Goal: Task Accomplishment & Management: Manage account settings

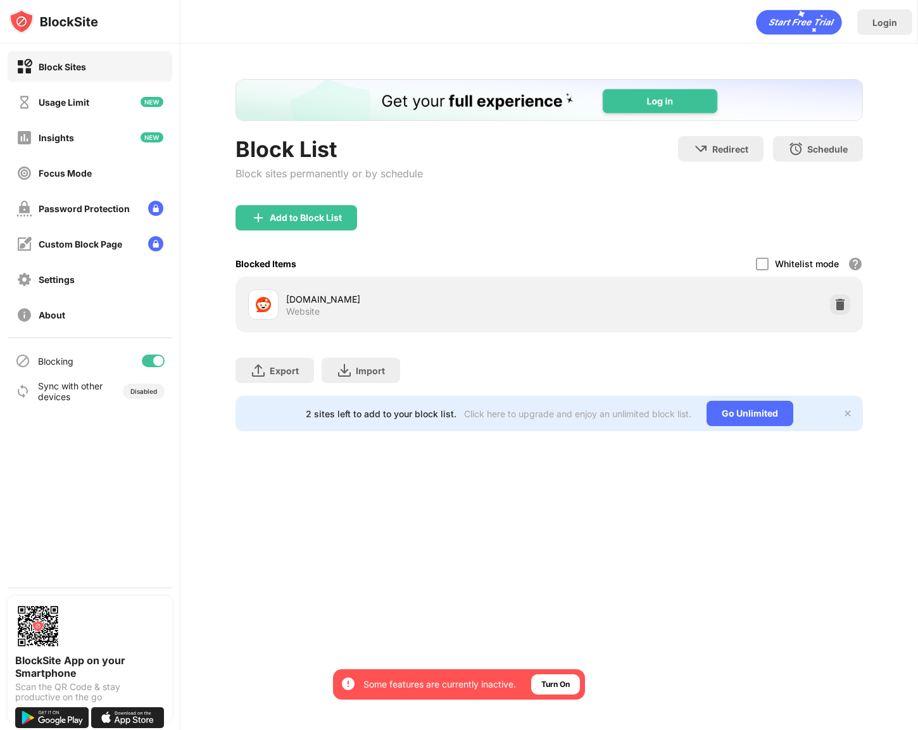
click at [346, 222] on div "Add to Block List" at bounding box center [296, 217] width 122 height 25
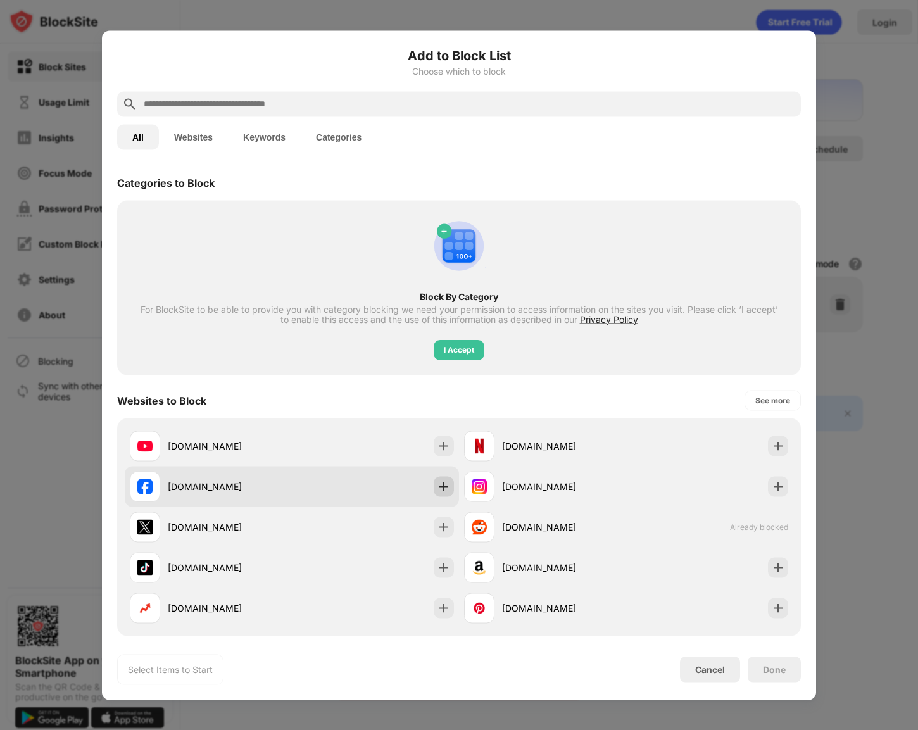
click at [449, 485] on img at bounding box center [443, 486] width 13 height 13
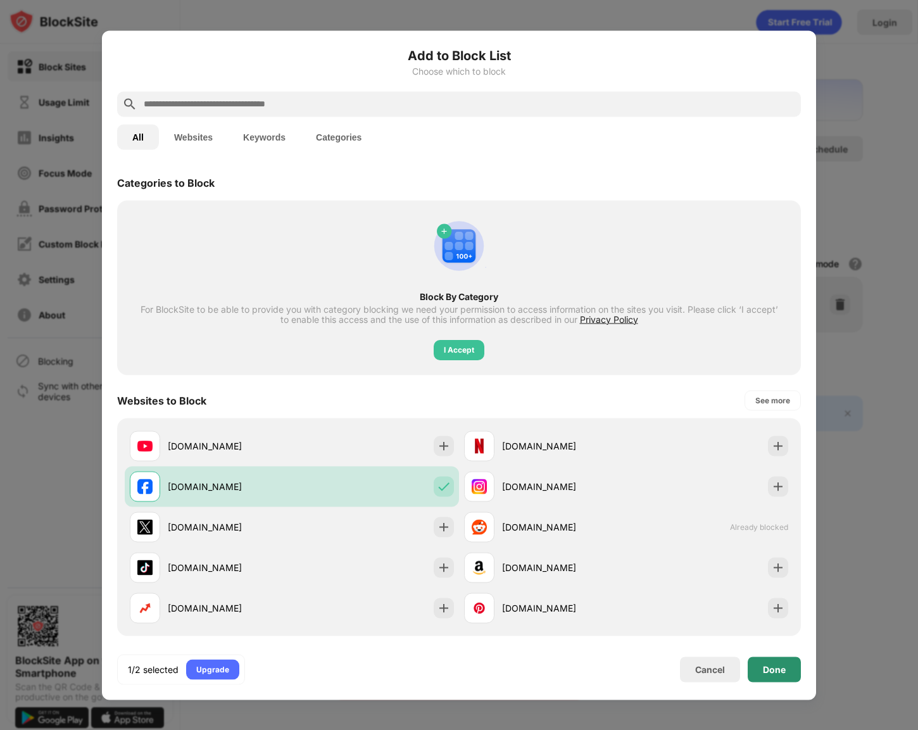
click at [632, 673] on div "Done" at bounding box center [773, 668] width 53 height 25
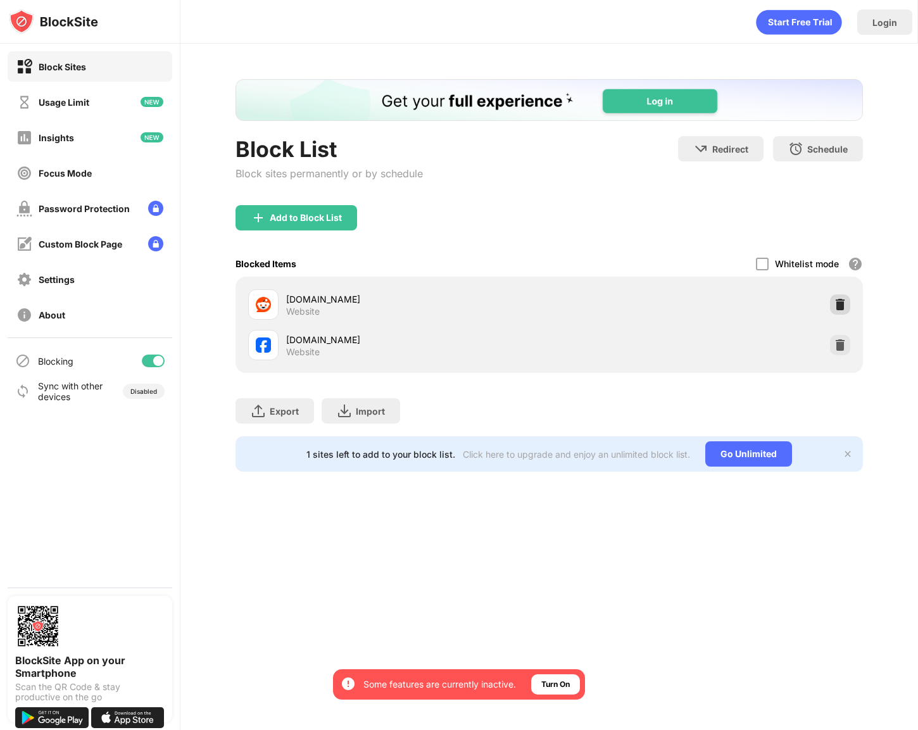
click at [632, 306] on div at bounding box center [840, 304] width 20 height 20
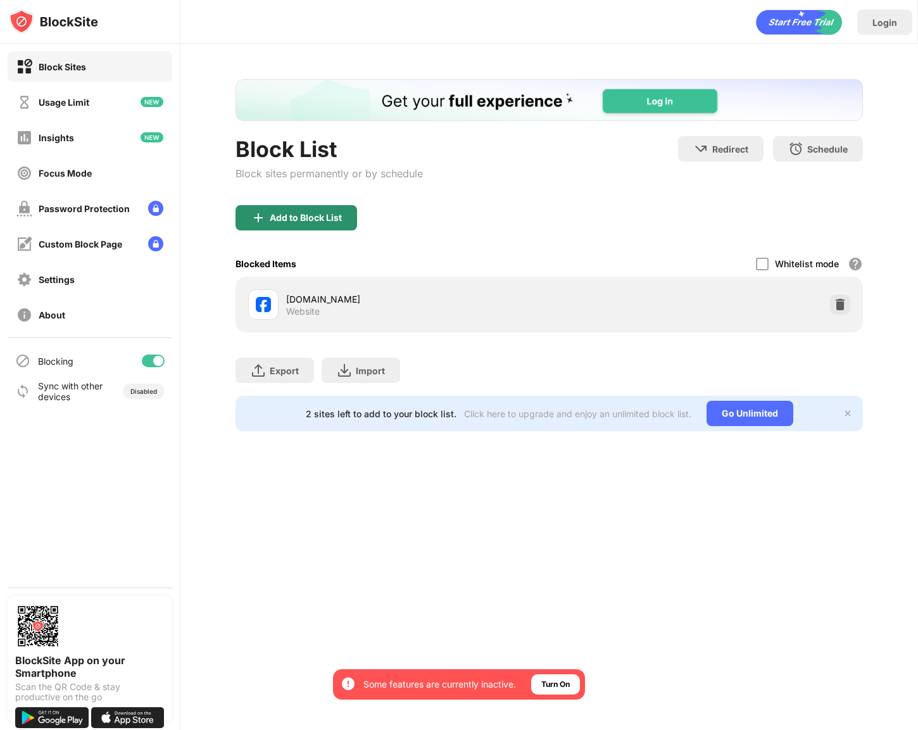
click at [298, 209] on div "Add to Block List" at bounding box center [296, 217] width 122 height 25
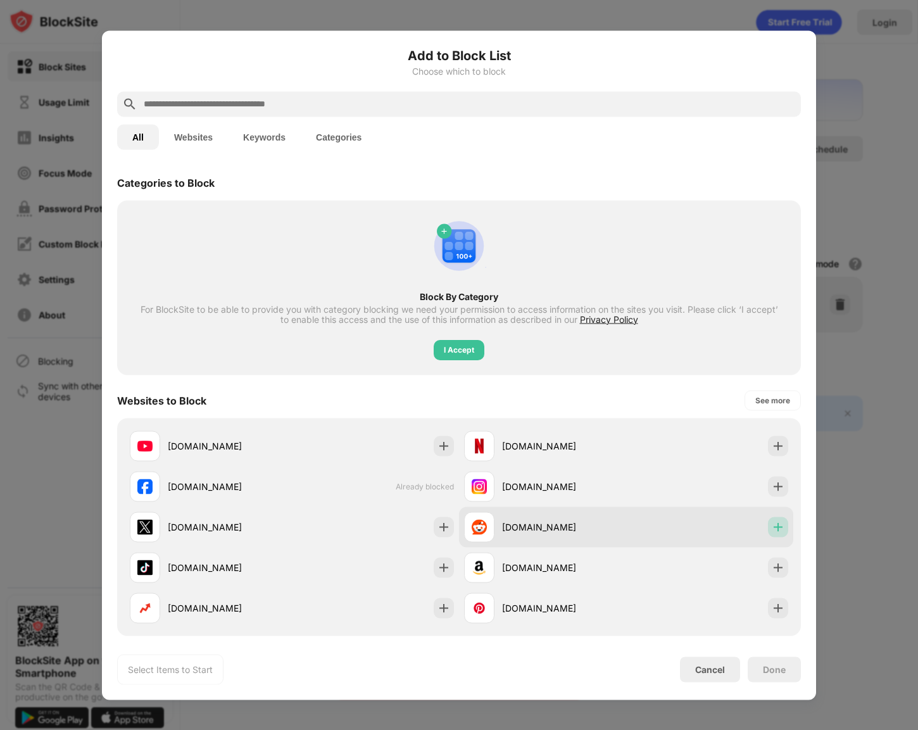
click at [632, 525] on img at bounding box center [777, 526] width 13 height 13
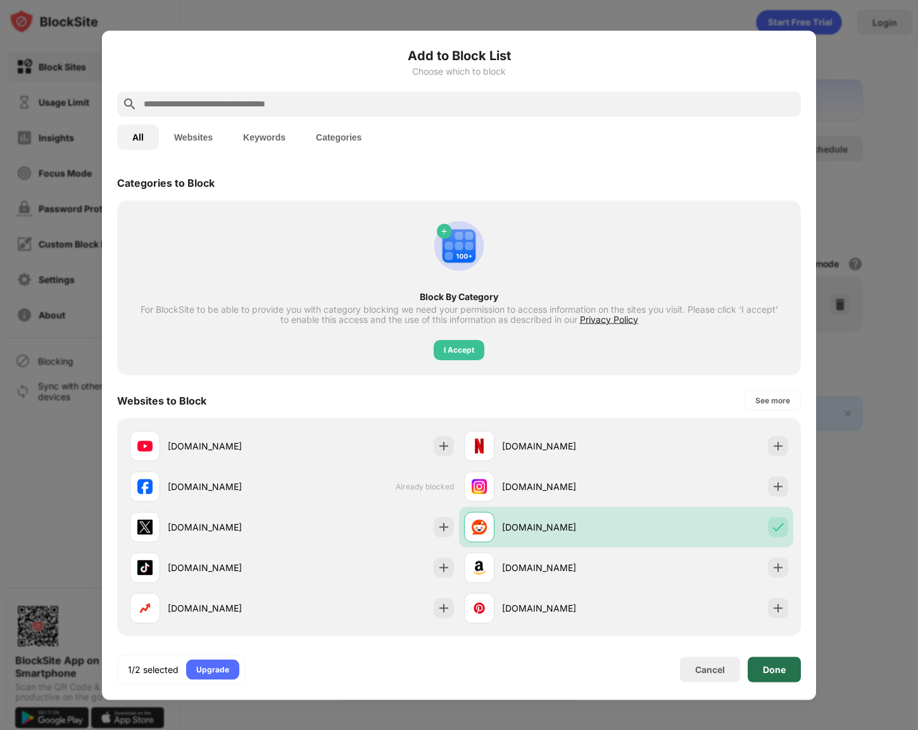
click at [632, 662] on div "Done" at bounding box center [773, 668] width 53 height 25
